Goal: Information Seeking & Learning: Learn about a topic

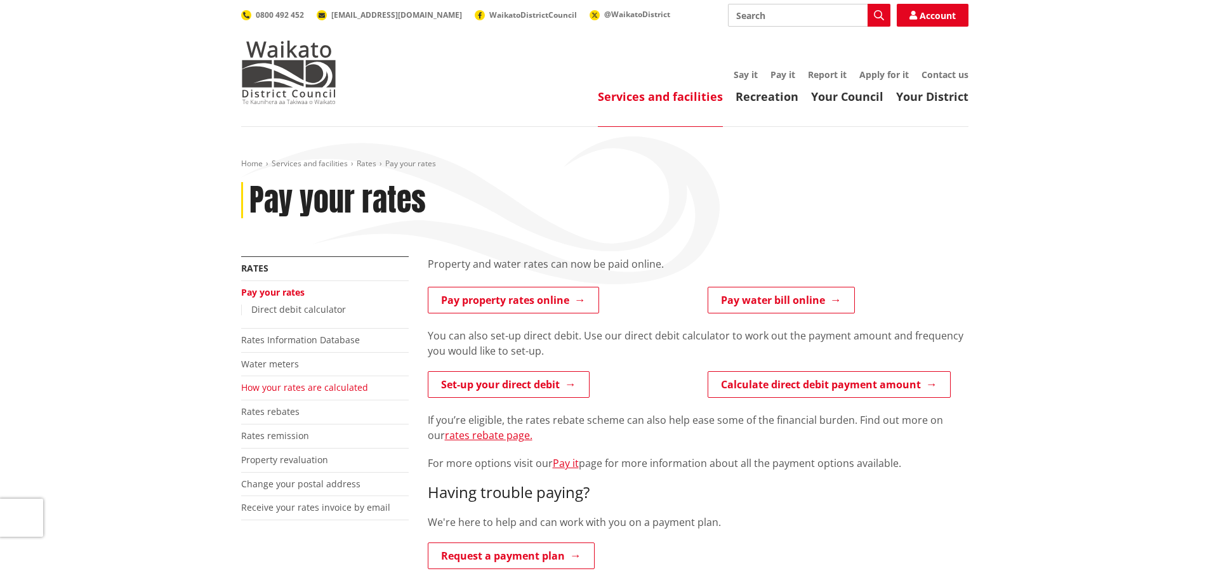
click at [313, 386] on link "How your rates are calculated" at bounding box center [304, 388] width 127 height 12
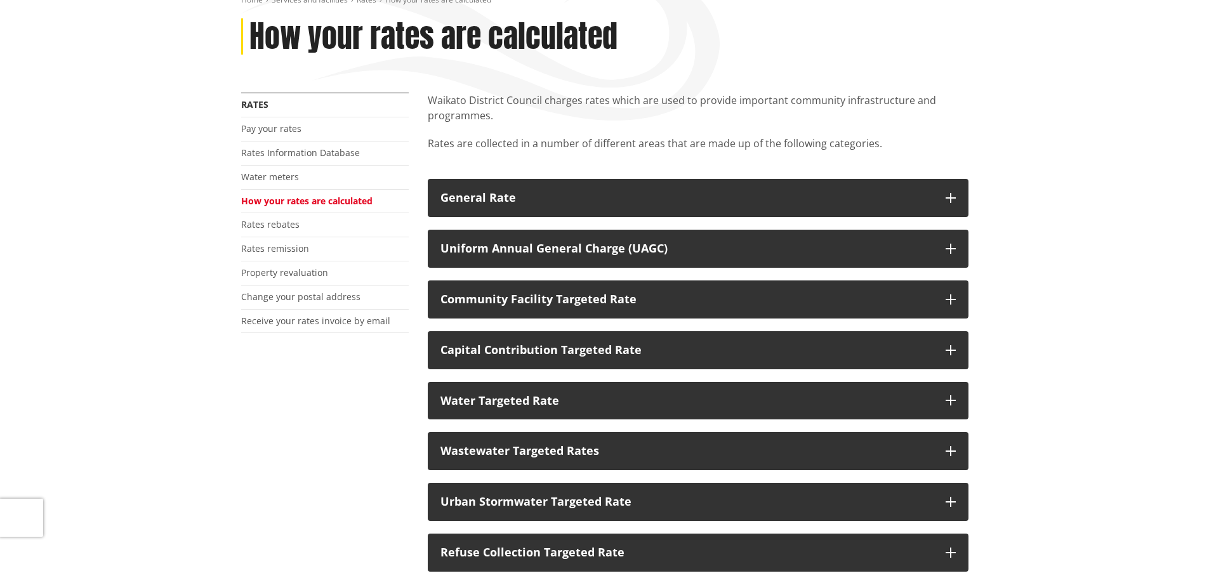
scroll to position [254, 0]
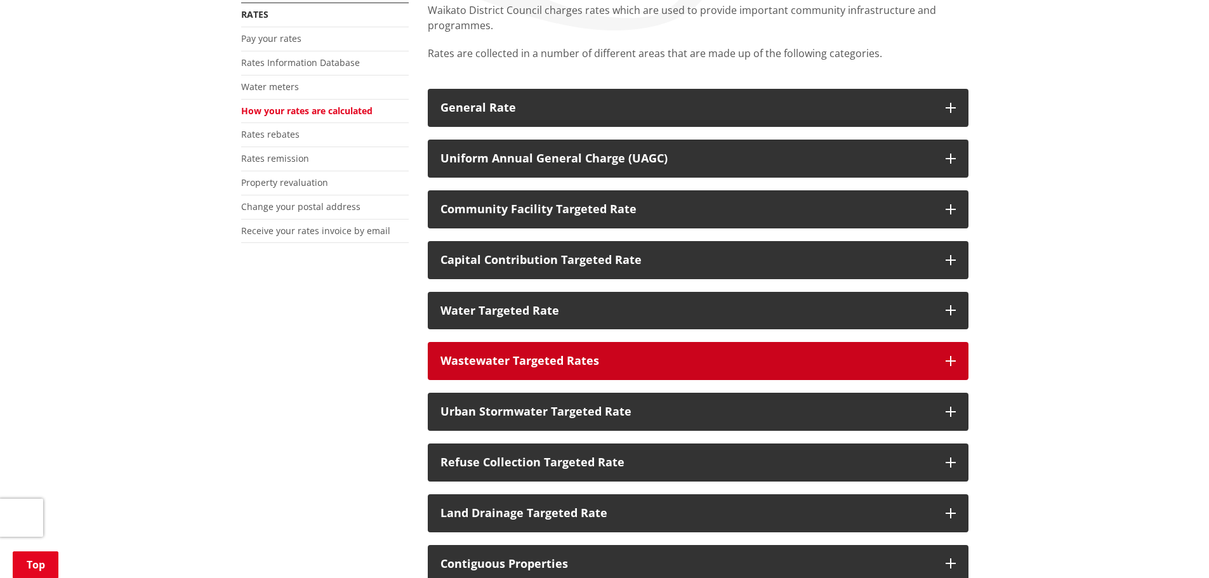
click at [489, 363] on div "Wastewater Targeted Rates" at bounding box center [687, 361] width 493 height 13
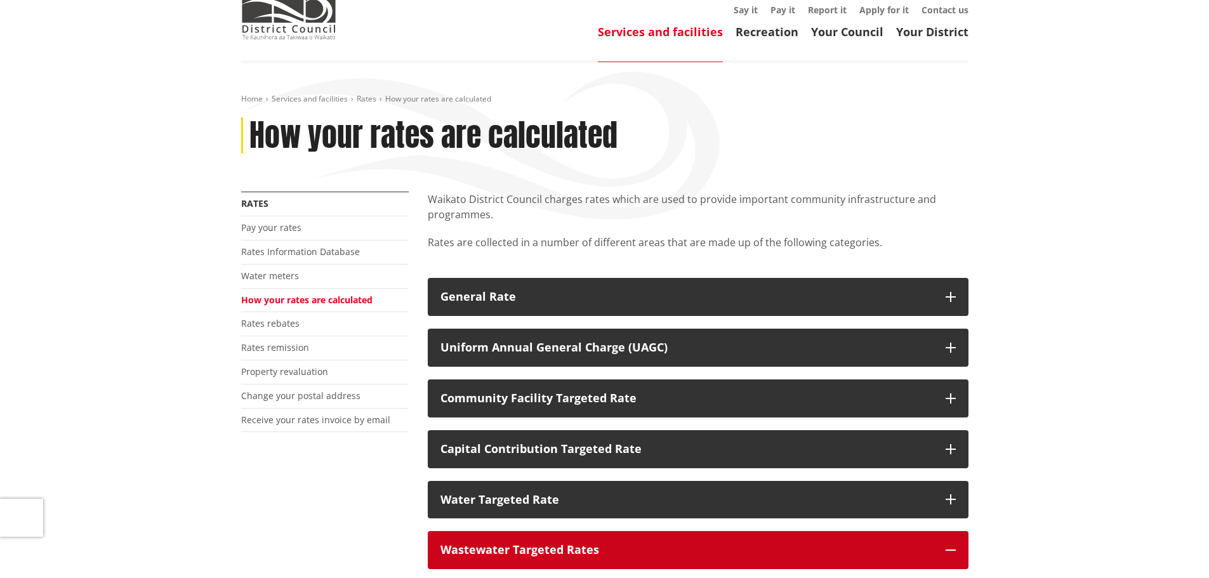
scroll to position [63, 0]
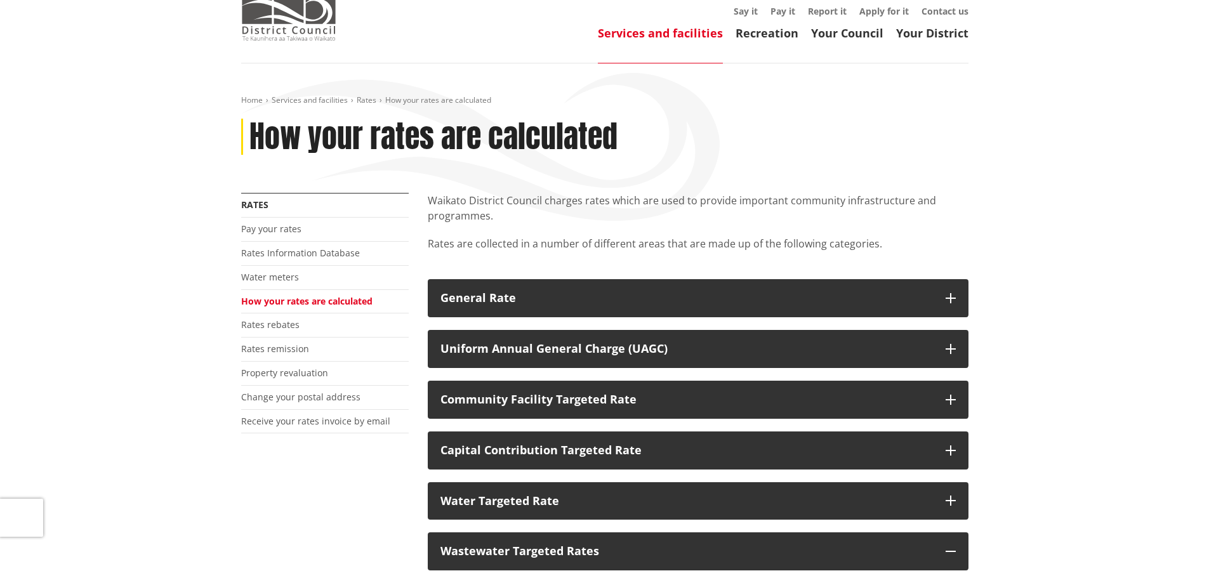
click at [281, 18] on img at bounding box center [288, 8] width 95 height 63
